Goal: Task Accomplishment & Management: Use online tool/utility

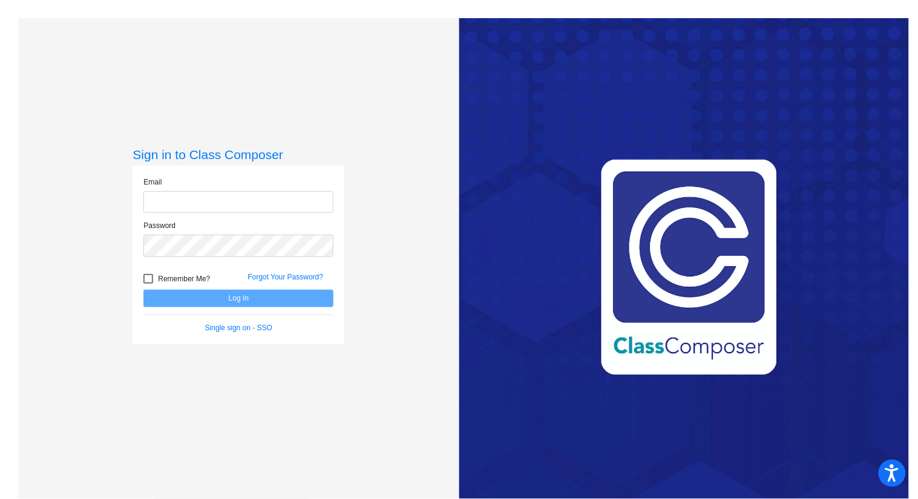
type input "[EMAIL_ADDRESS][DOMAIN_NAME]"
click at [232, 301] on button "Log In" at bounding box center [238, 299] width 190 height 18
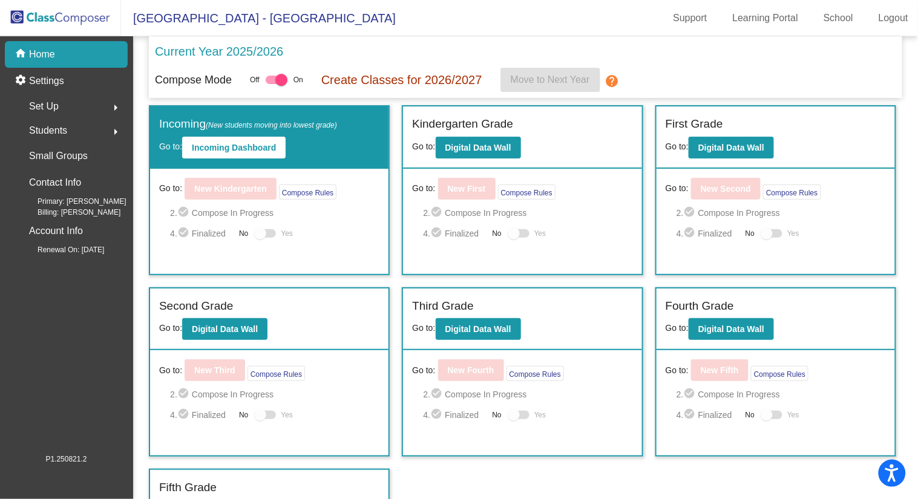
scroll to position [29, 0]
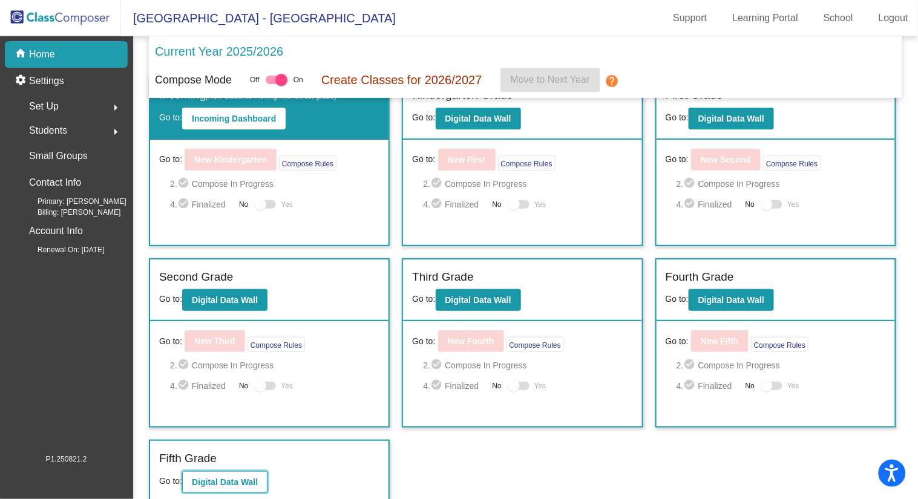
click at [197, 478] on b "Digital Data Wall" at bounding box center [225, 482] width 66 height 10
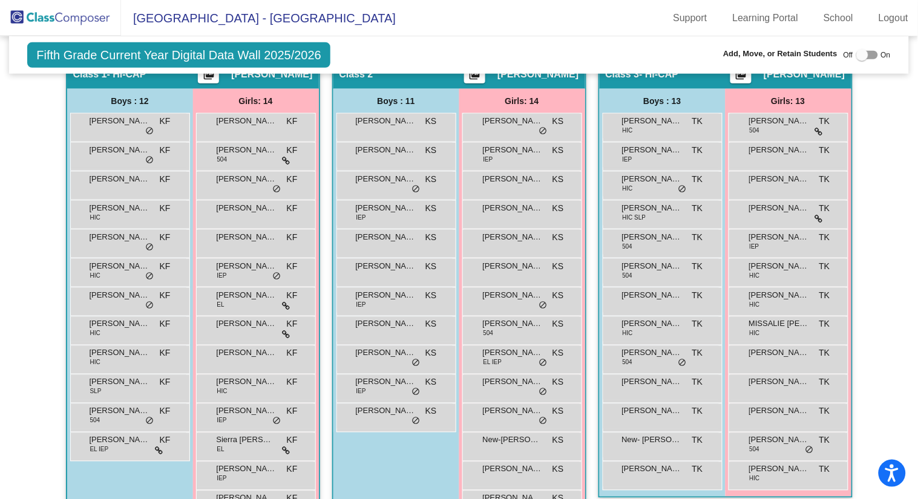
scroll to position [292, 0]
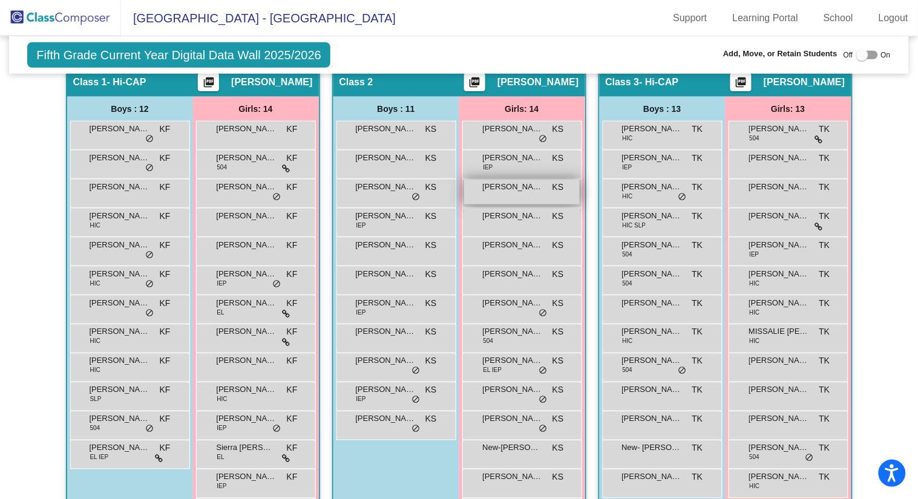
click at [506, 195] on div "[PERSON_NAME] KS lock do_not_disturb_alt" at bounding box center [522, 192] width 116 height 25
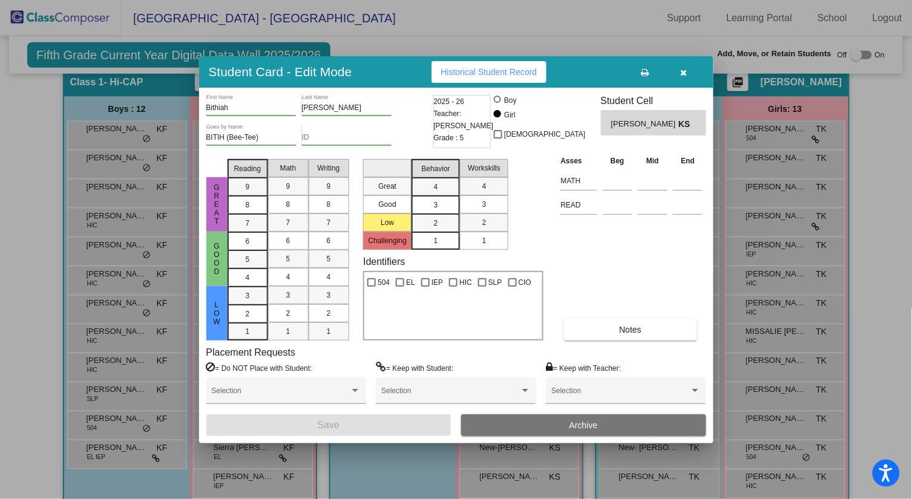
click at [681, 70] on icon "button" at bounding box center [684, 72] width 7 height 8
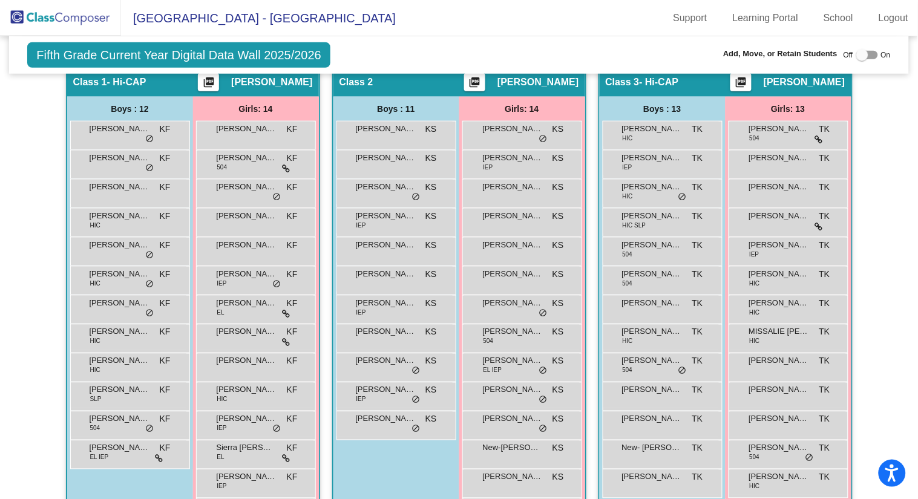
click at [869, 53] on div at bounding box center [867, 55] width 22 height 8
checkbox input "true"
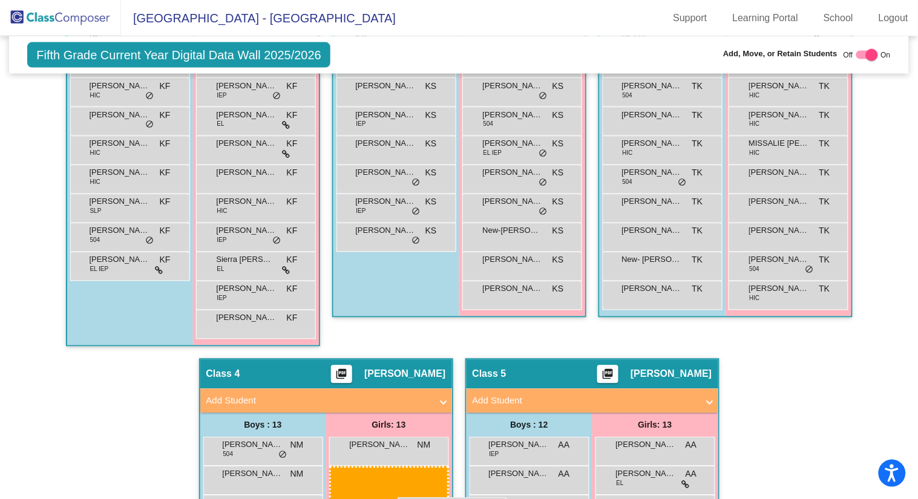
scroll to position [523, 0]
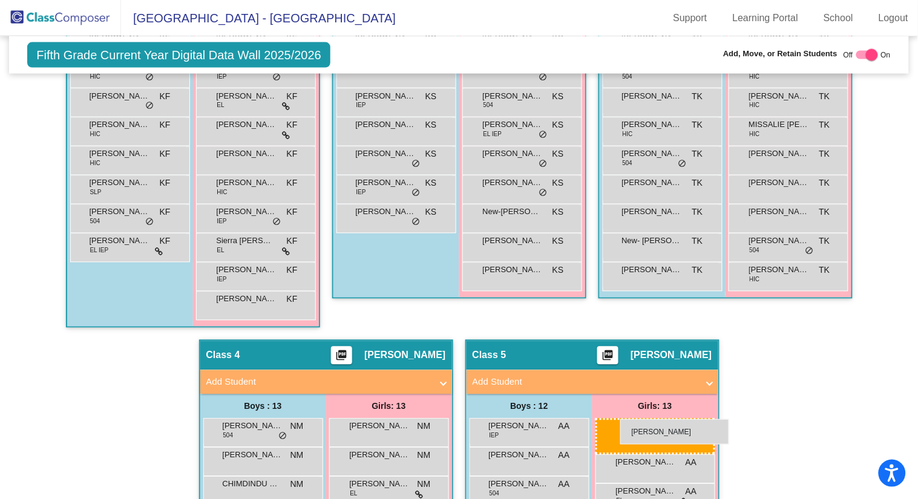
drag, startPoint x: 498, startPoint y: 218, endPoint x: 618, endPoint y: 418, distance: 233.6
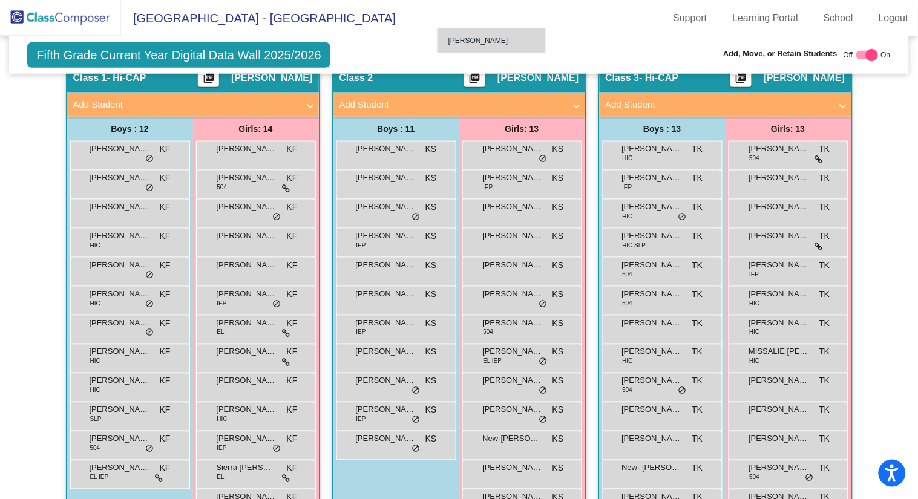
scroll to position [280, 0]
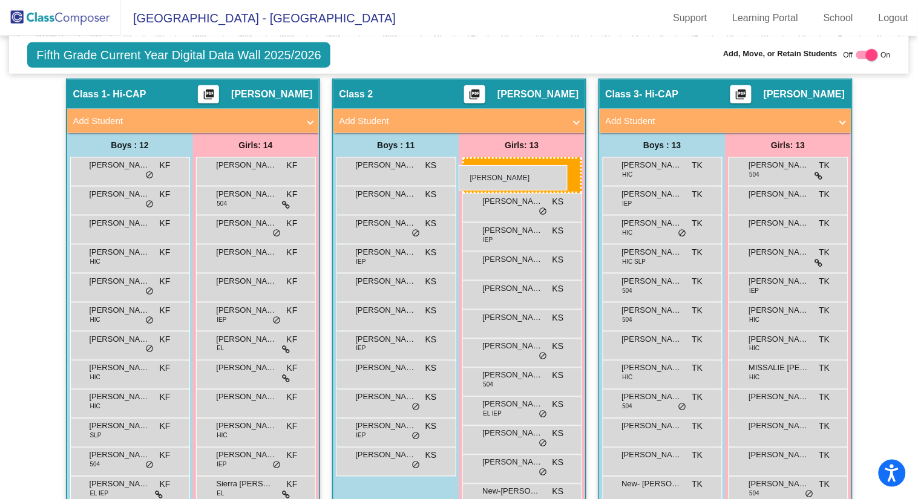
drag, startPoint x: 377, startPoint y: 256, endPoint x: 459, endPoint y: 165, distance: 121.7
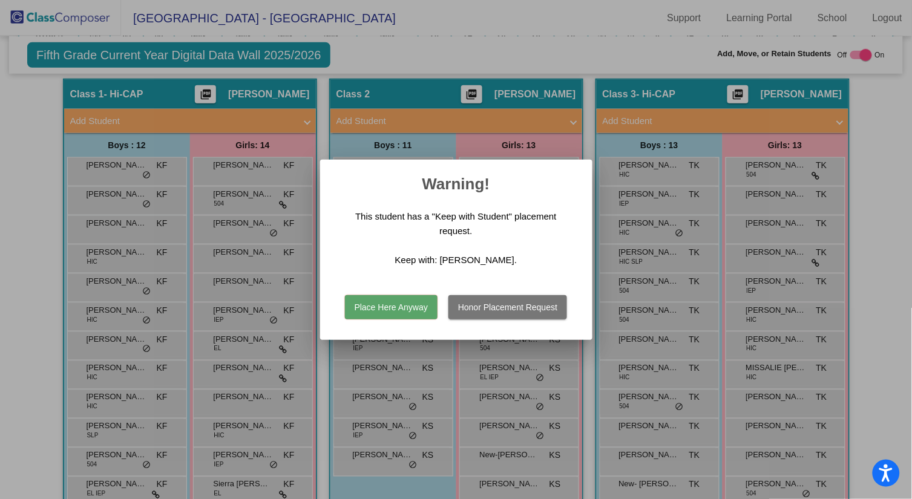
click at [409, 298] on button "Place Here Anyway" at bounding box center [391, 307] width 93 height 24
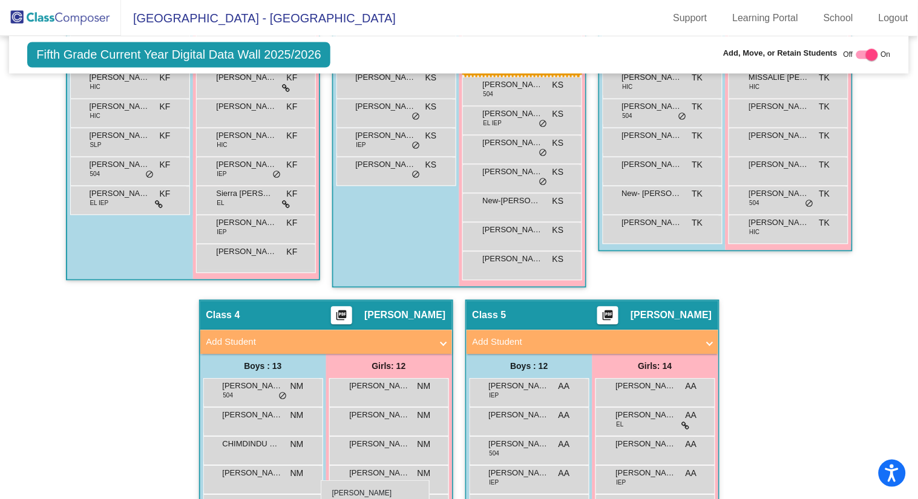
scroll to position [587, 0]
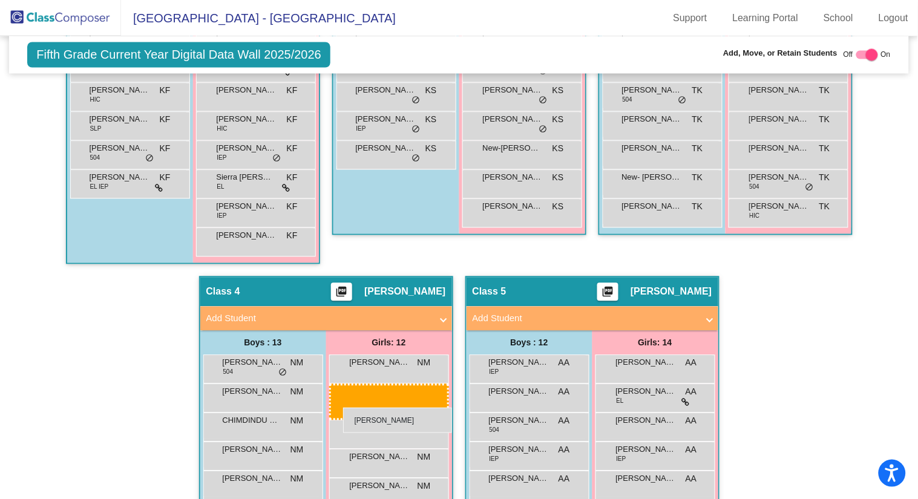
drag, startPoint x: 504, startPoint y: 219, endPoint x: 343, endPoint y: 407, distance: 247.9
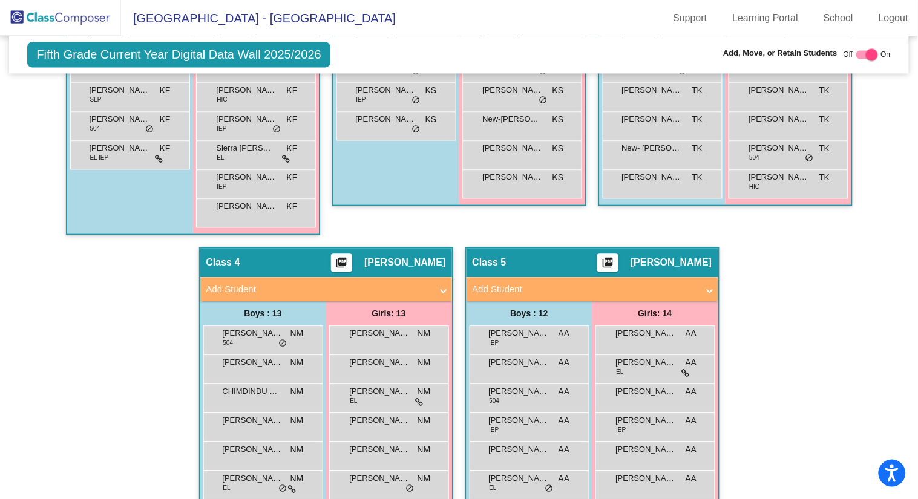
scroll to position [617, 0]
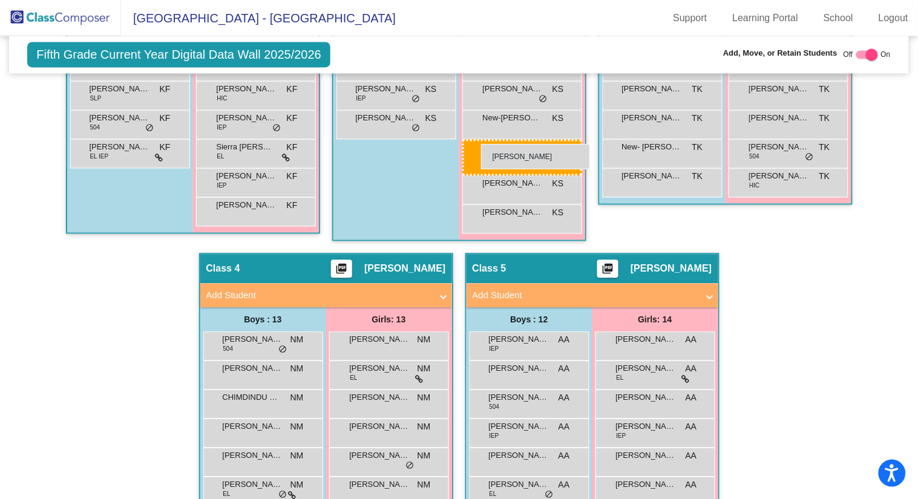
drag, startPoint x: 374, startPoint y: 366, endPoint x: 481, endPoint y: 144, distance: 246.2
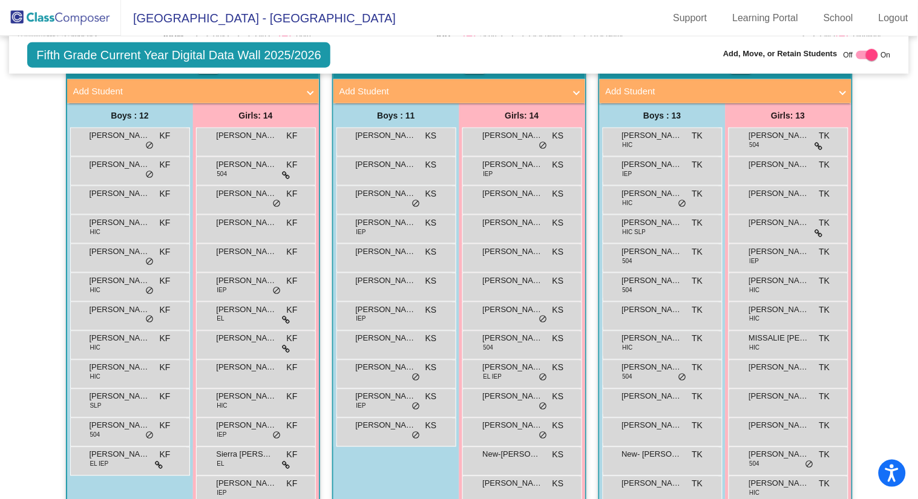
scroll to position [313, 0]
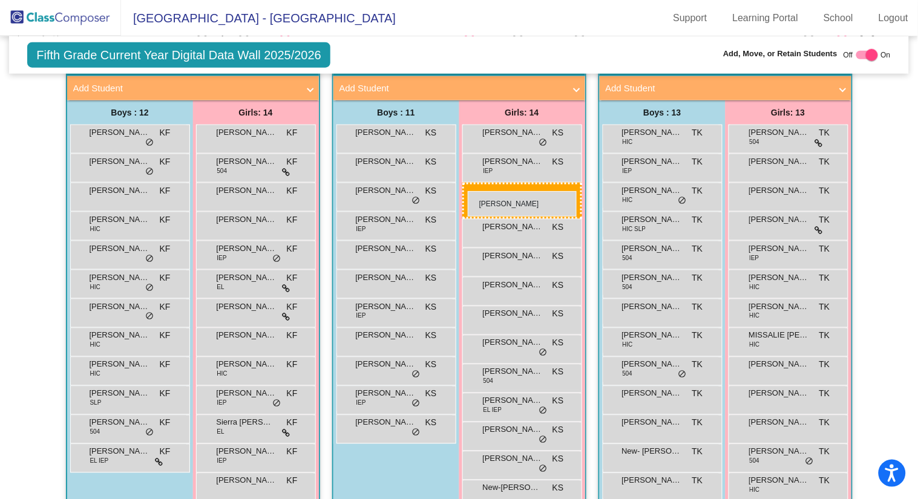
drag, startPoint x: 237, startPoint y: 192, endPoint x: 470, endPoint y: 187, distance: 233.6
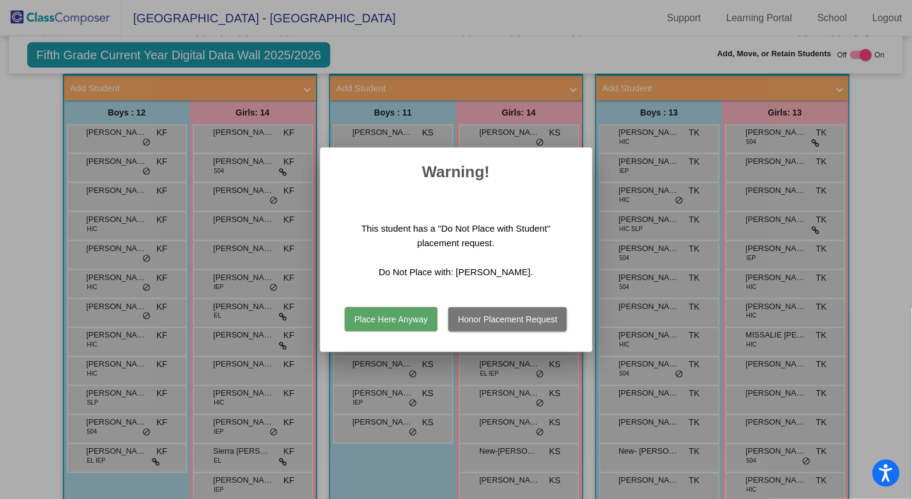
click at [373, 319] on button "Place Here Anyway" at bounding box center [391, 319] width 93 height 24
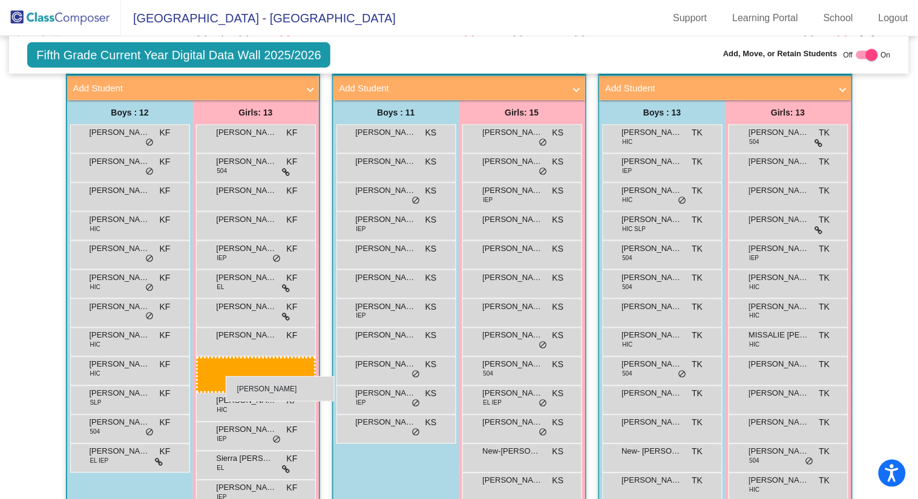
drag, startPoint x: 501, startPoint y: 425, endPoint x: 226, endPoint y: 376, distance: 280.0
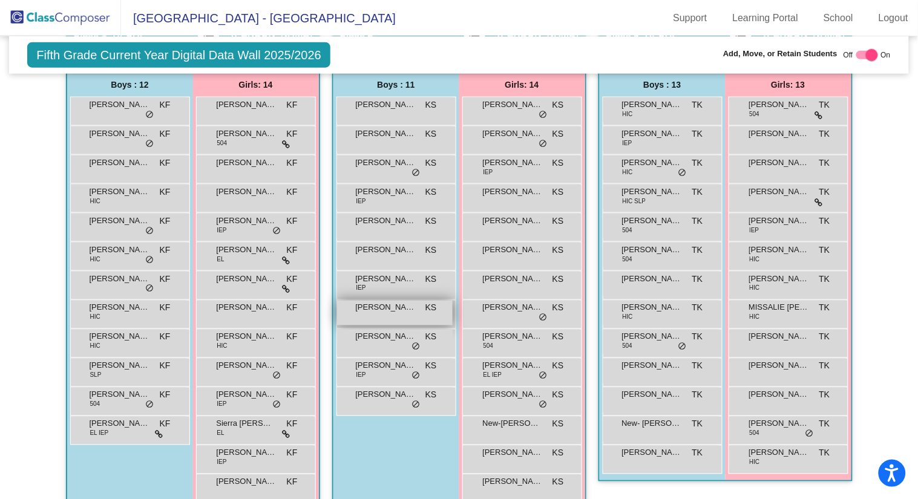
scroll to position [346, 0]
